Goal: Information Seeking & Learning: Learn about a topic

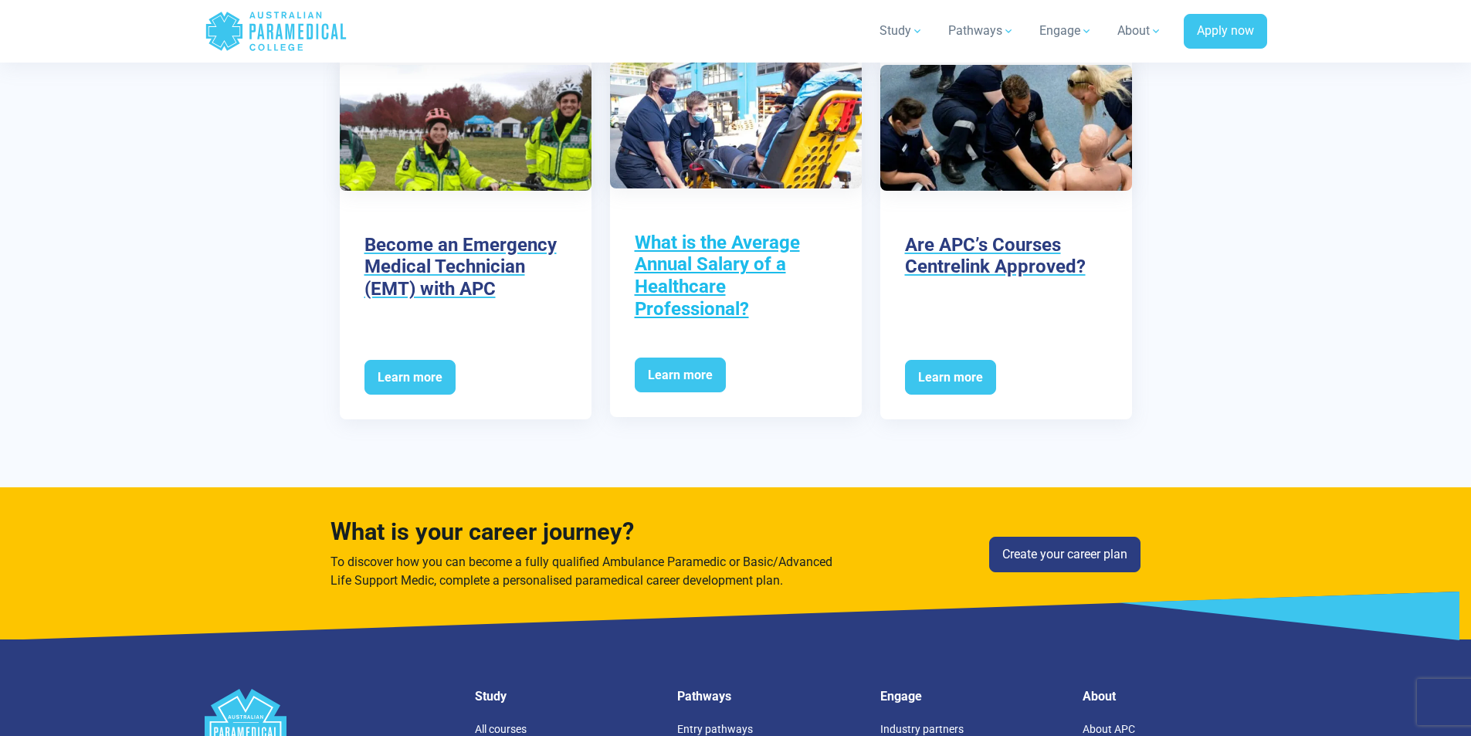
scroll to position [5481, 0]
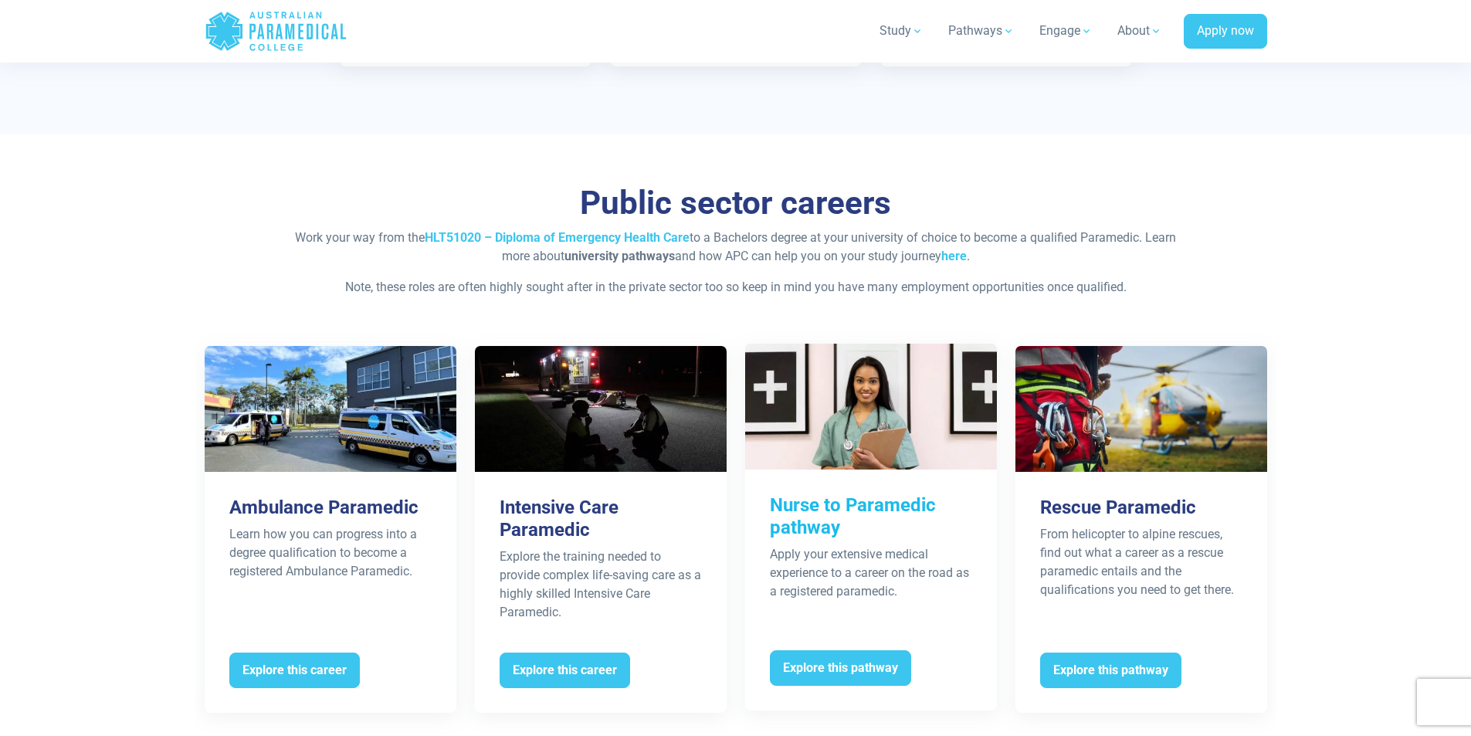
scroll to position [2856, 0]
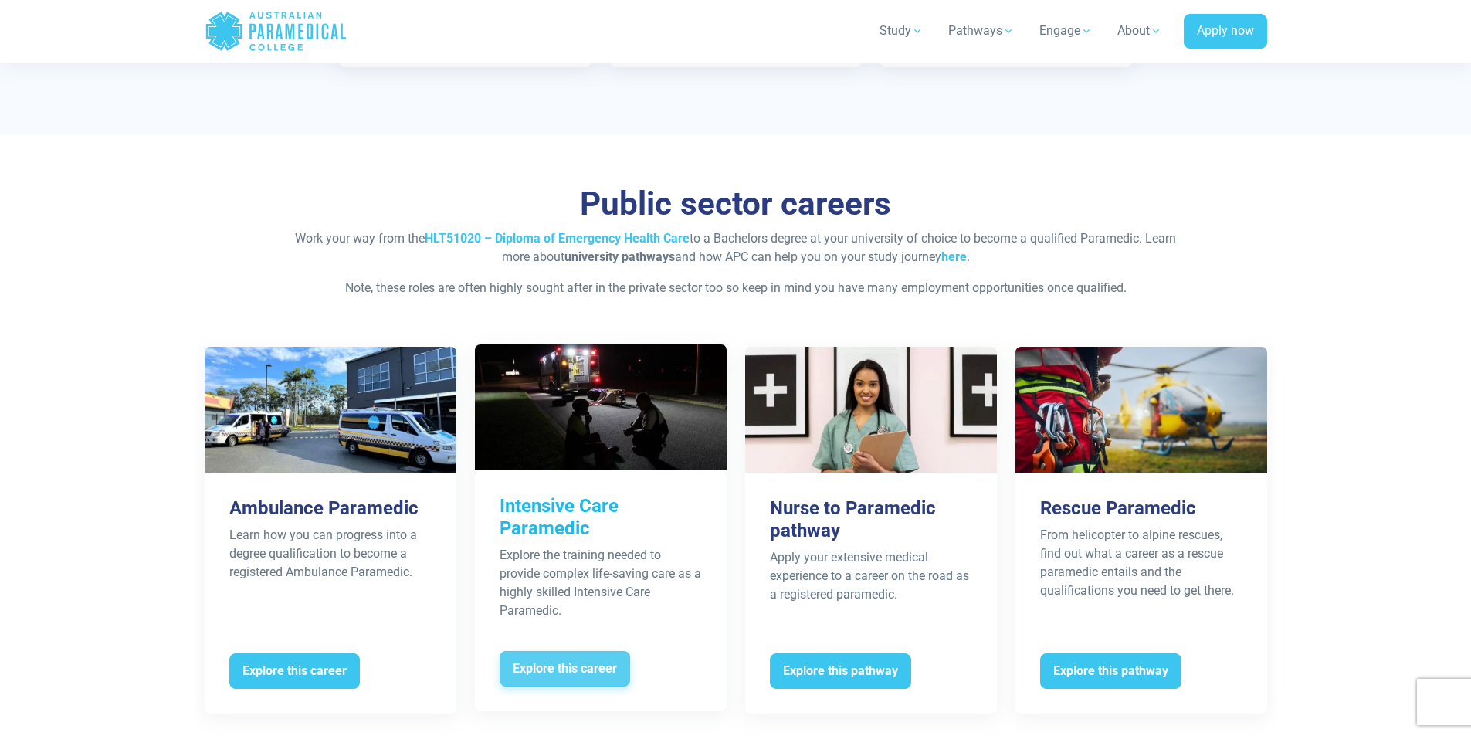
click at [569, 651] on span "Explore this career" at bounding box center [564, 669] width 130 height 36
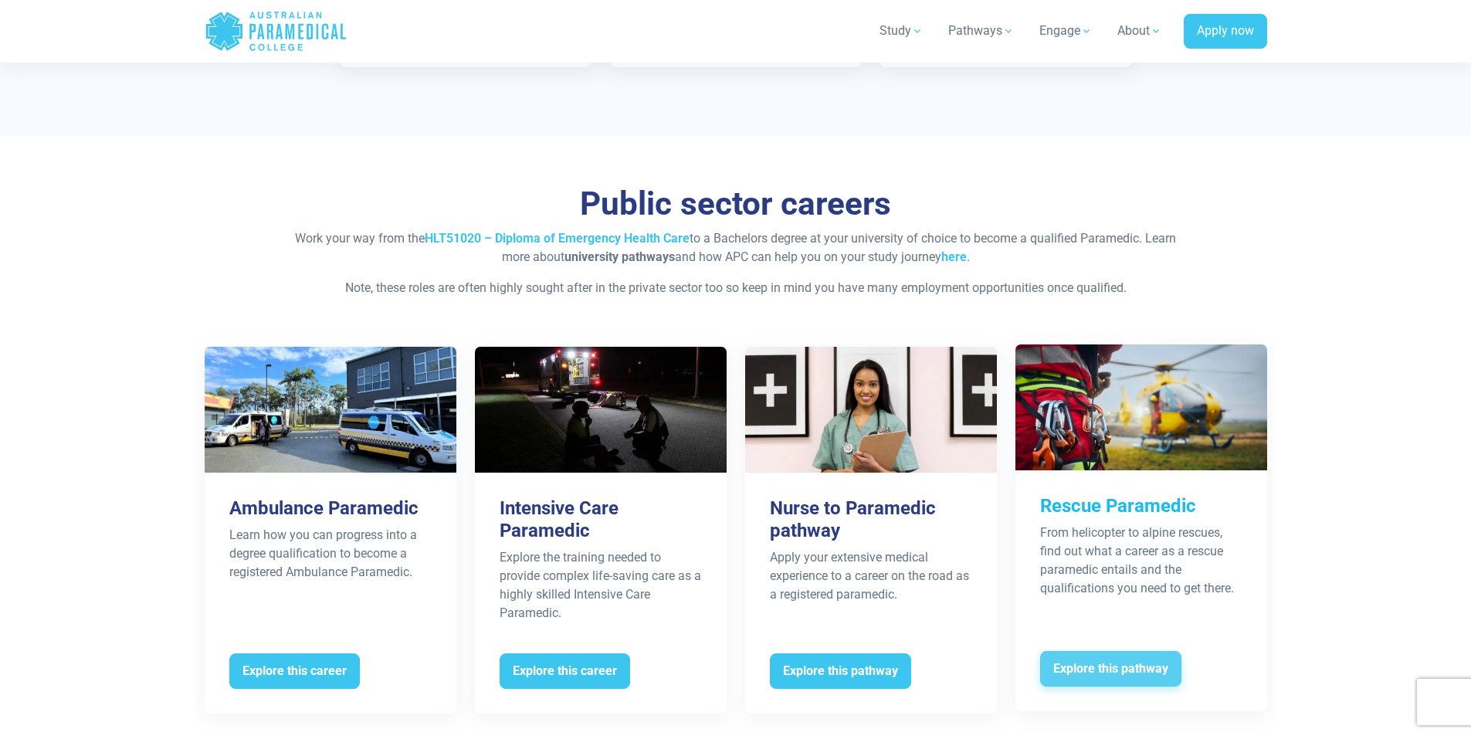
click at [1133, 651] on span "Explore this pathway" at bounding box center [1110, 669] width 141 height 36
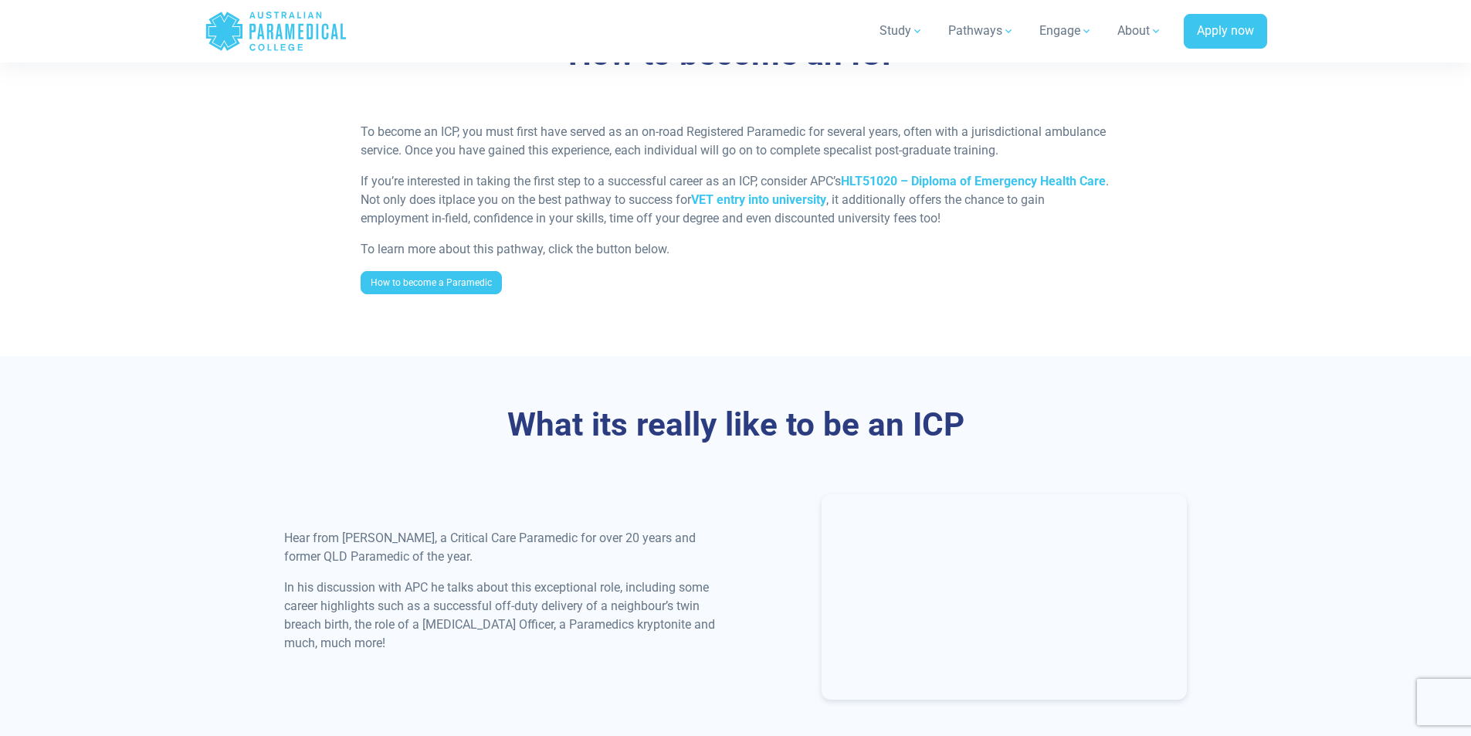
scroll to position [1081, 0]
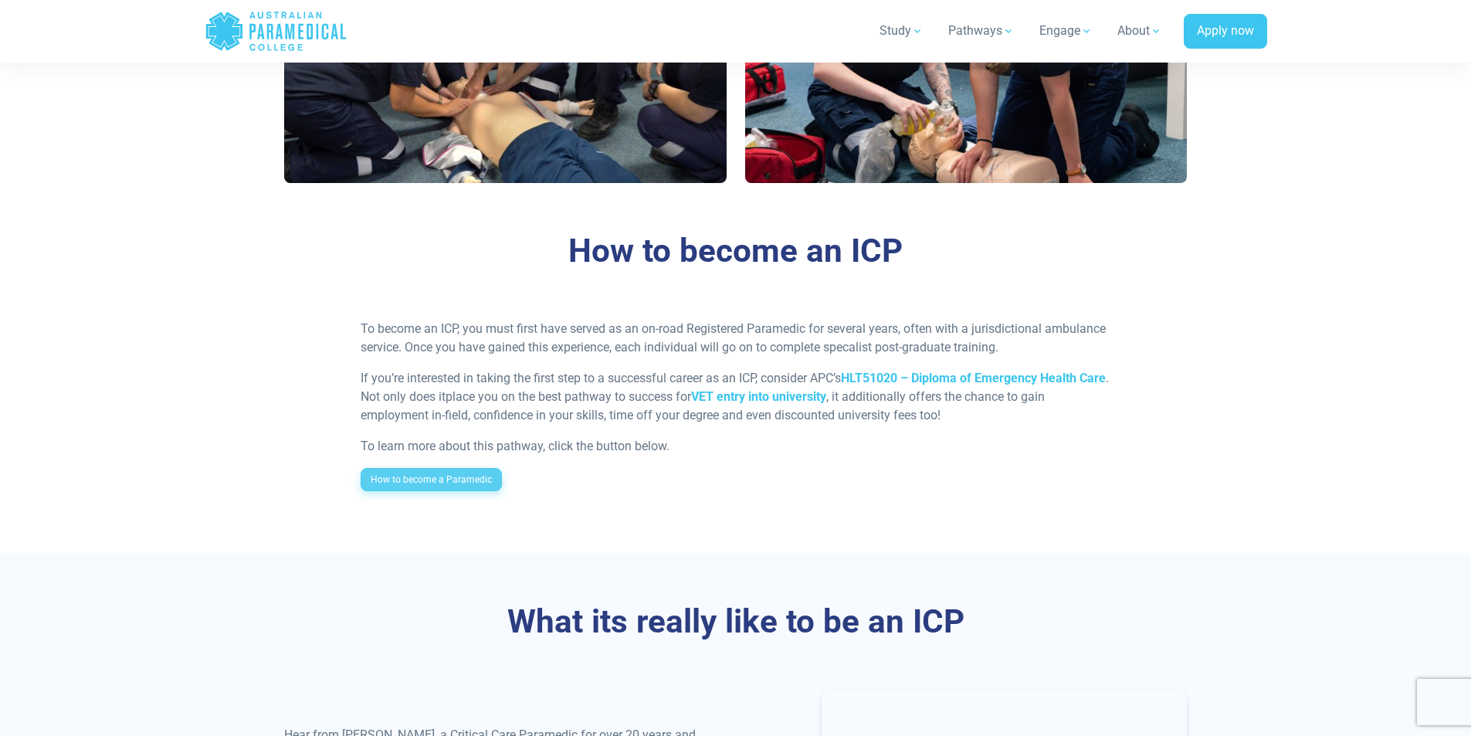
click at [448, 472] on link "How to become a Paramedic" at bounding box center [431, 479] width 141 height 23
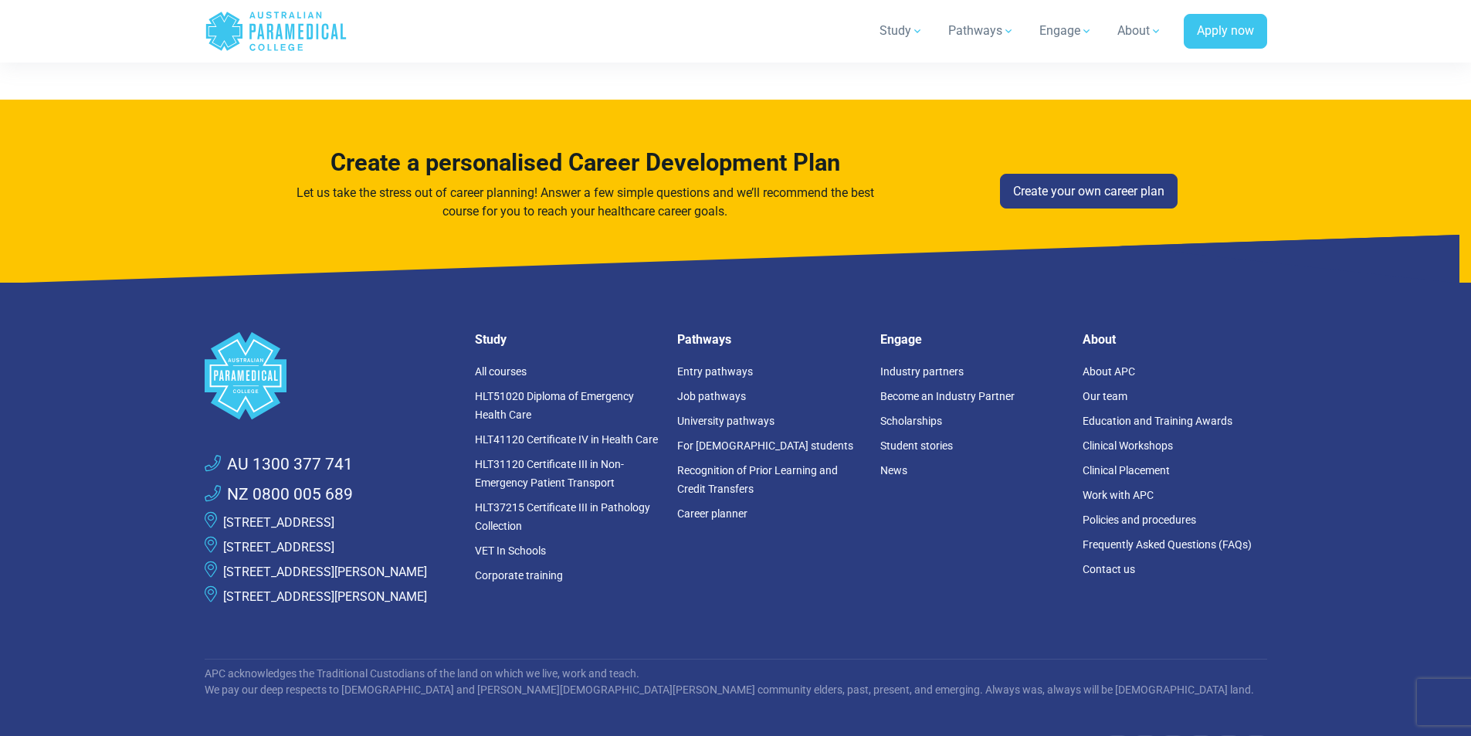
scroll to position [4859, 0]
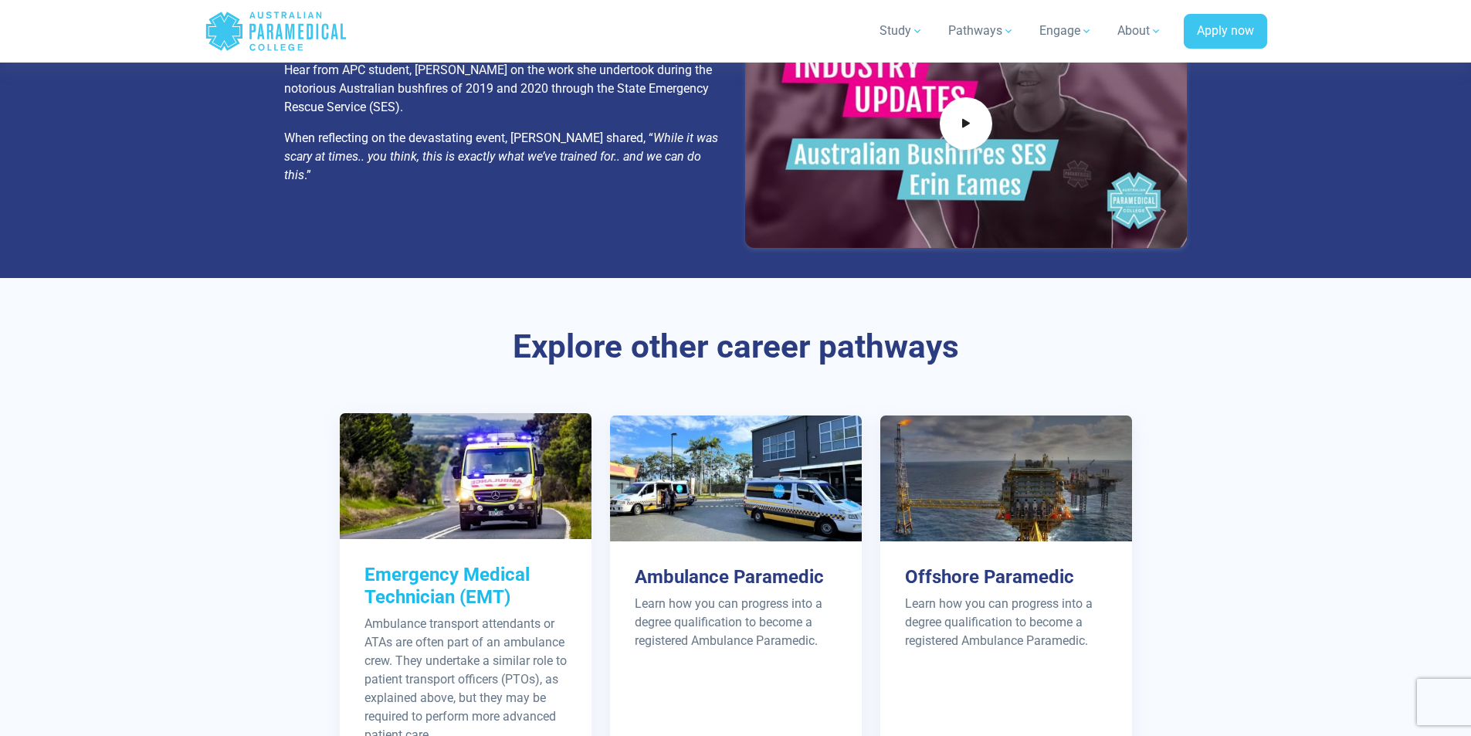
scroll to position [2934, 0]
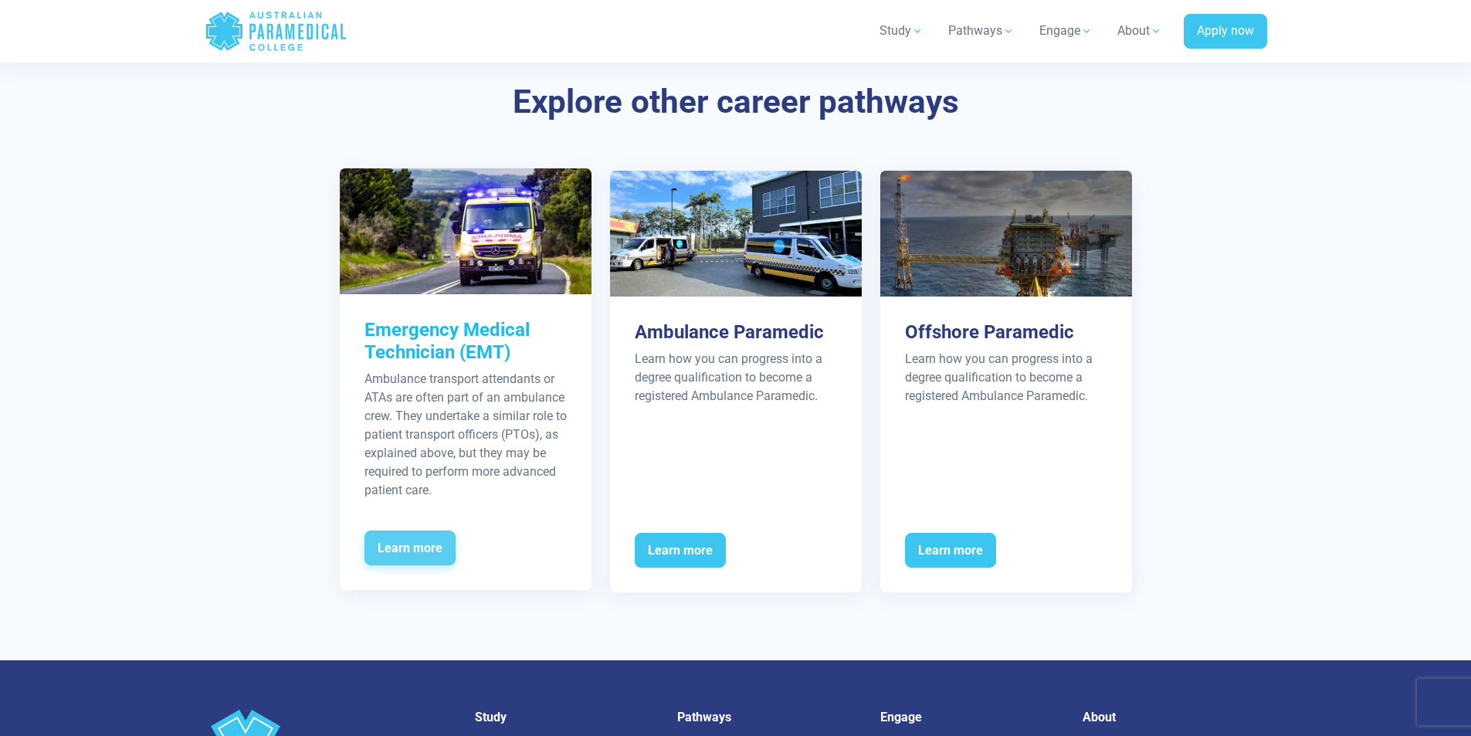
click at [412, 559] on span "Learn more" at bounding box center [409, 548] width 91 height 36
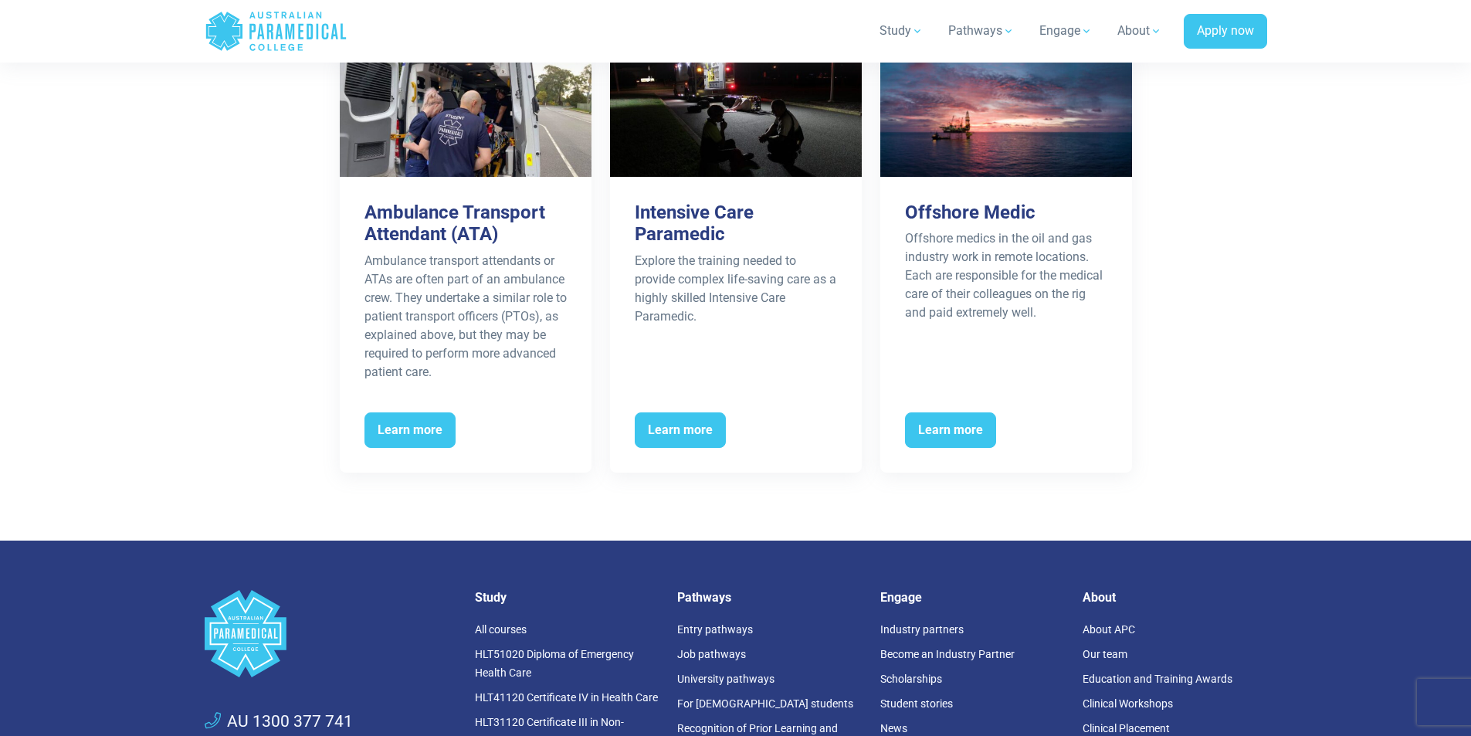
scroll to position [2702, 0]
